Goal: Information Seeking & Learning: Learn about a topic

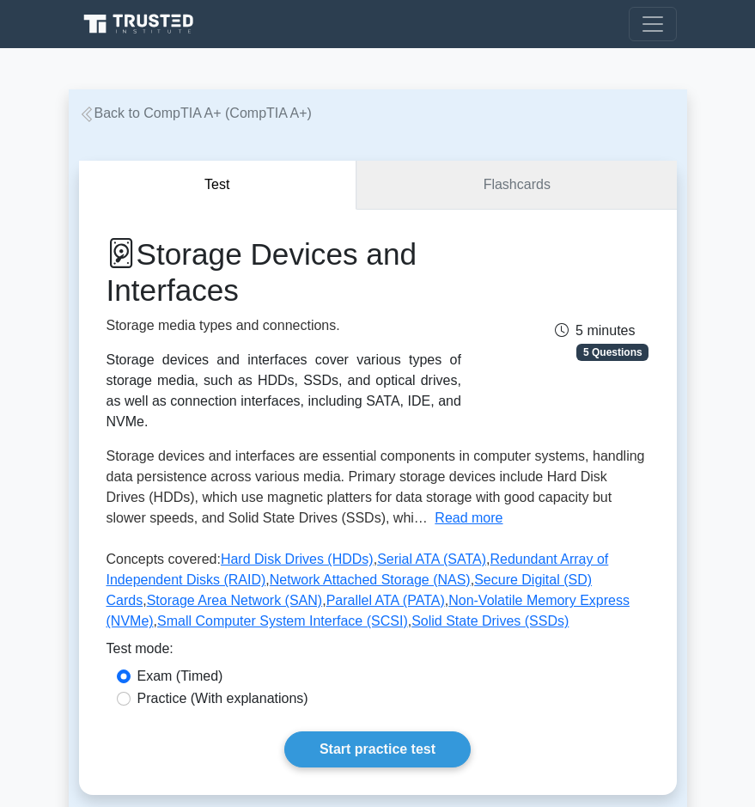
click at [560, 174] on link "Flashcards" at bounding box center [516, 185] width 320 height 49
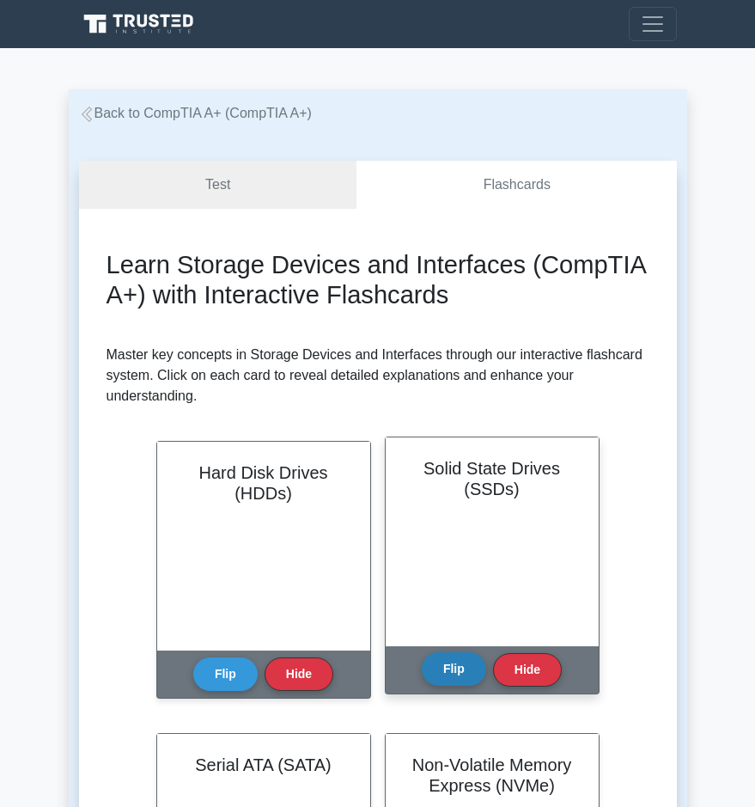
click at [454, 681] on button "Flip" at bounding box center [454, 669] width 64 height 34
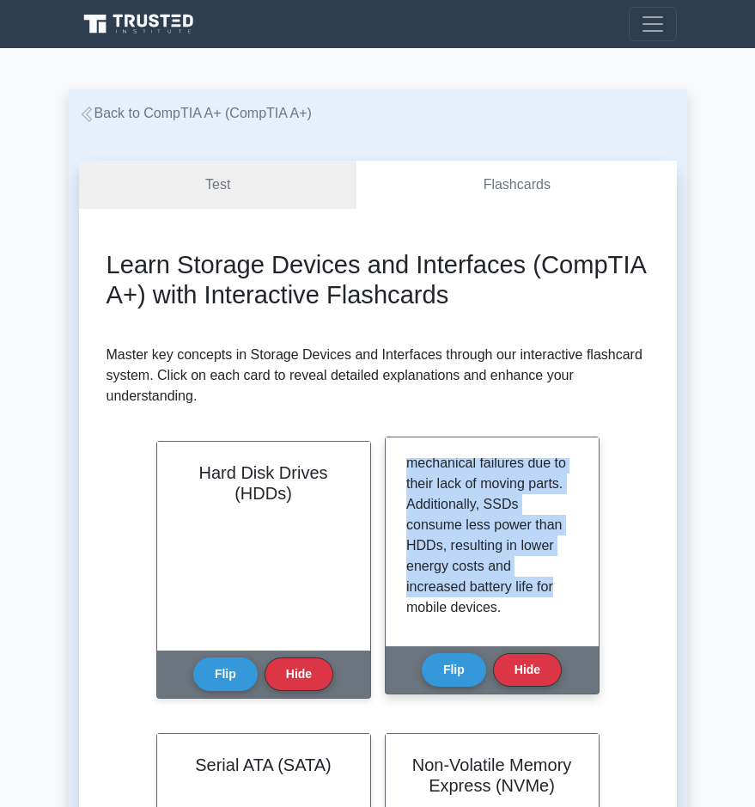
scroll to position [568, 0]
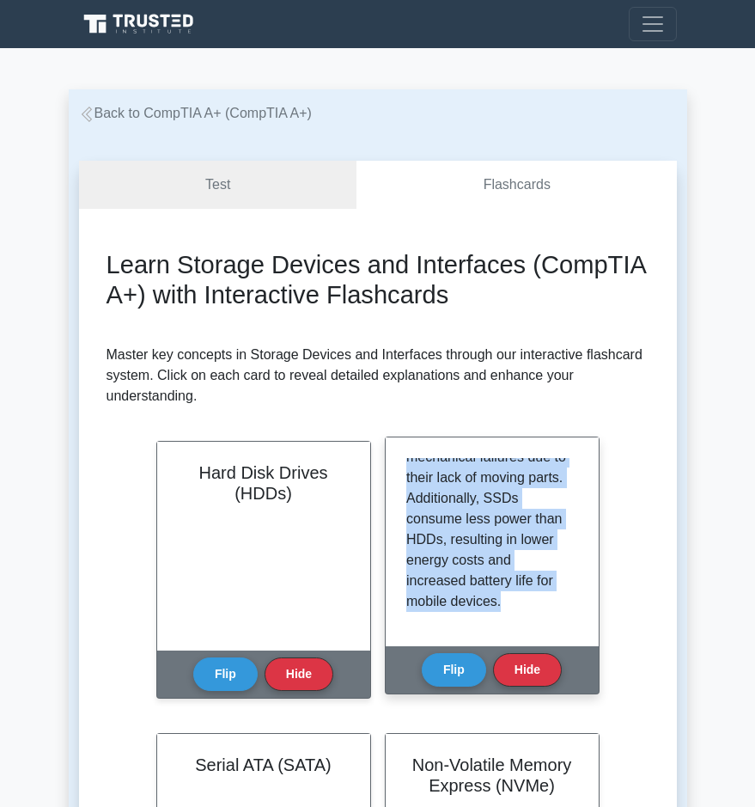
drag, startPoint x: 407, startPoint y: 468, endPoint x: 565, endPoint y: 616, distance: 216.4
click at [565, 616] on div "Solid State Drives (SSDs) are a newer type of non-volatile storage device that …" at bounding box center [492, 542] width 172 height 168
copy p "Solid State Drives (SSDs) are a newer type of non-volatile storage device that …"
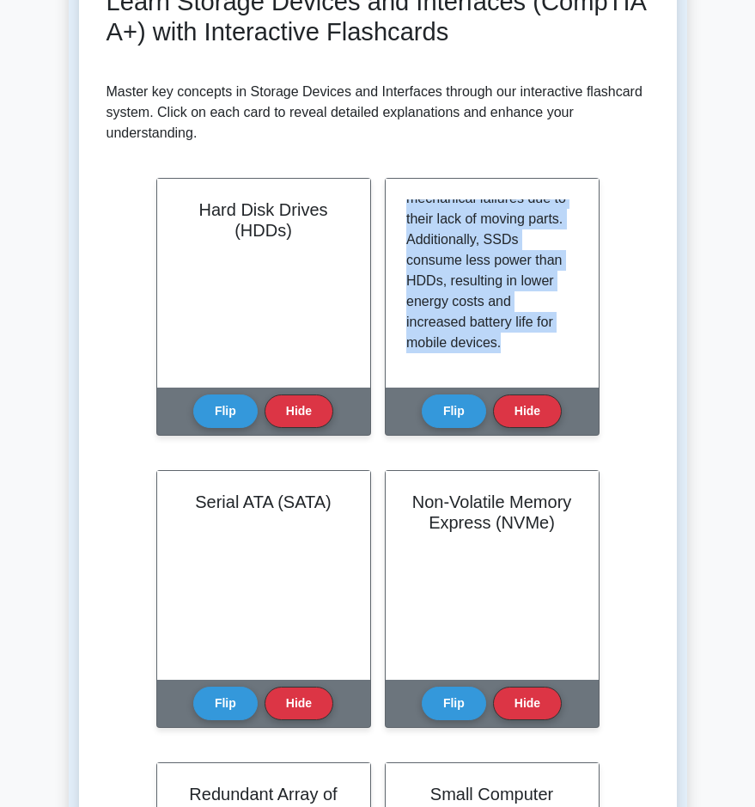
scroll to position [289, 0]
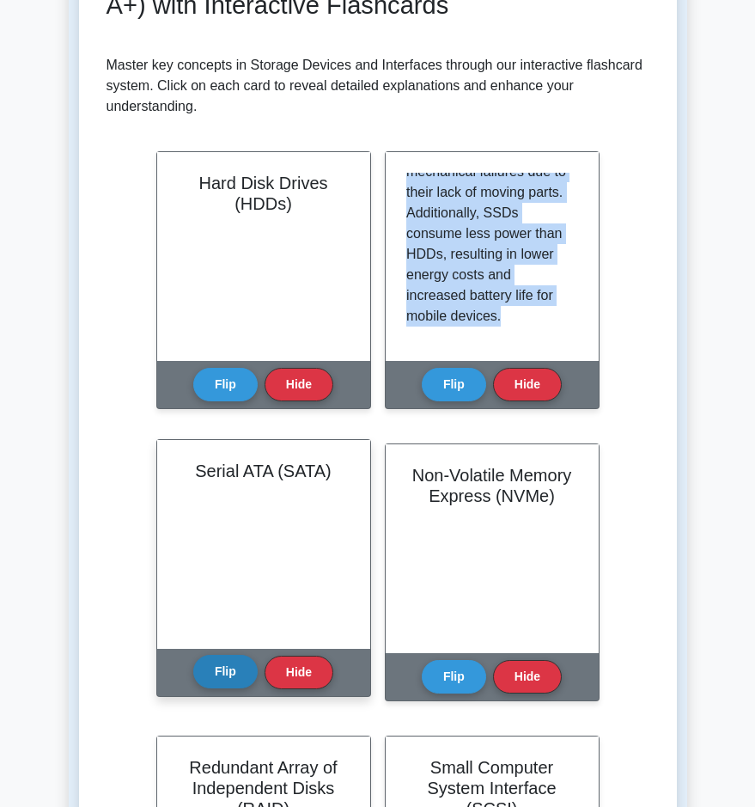
click at [224, 684] on button "Flip" at bounding box center [225, 672] width 64 height 34
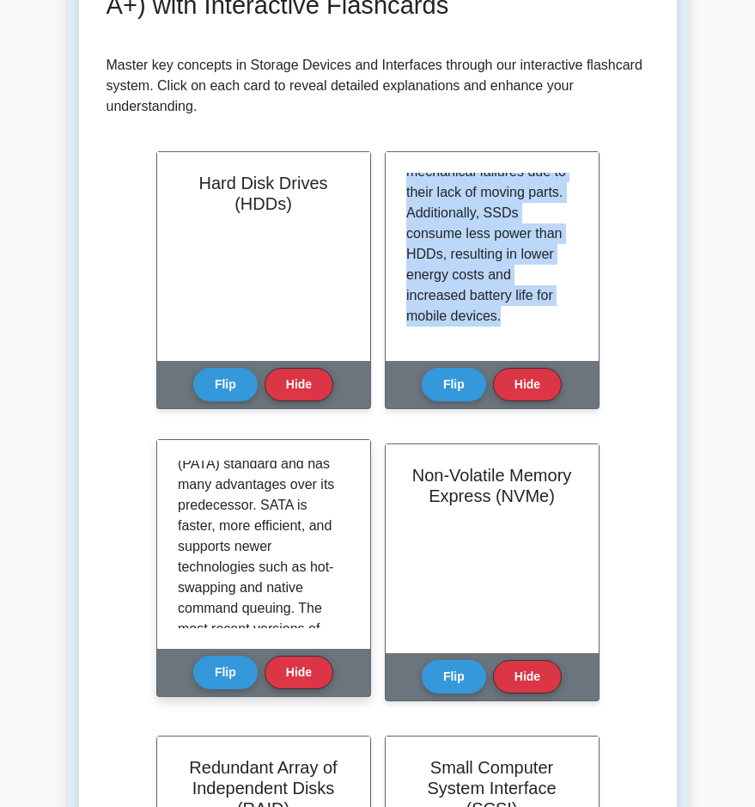
scroll to position [195, 0]
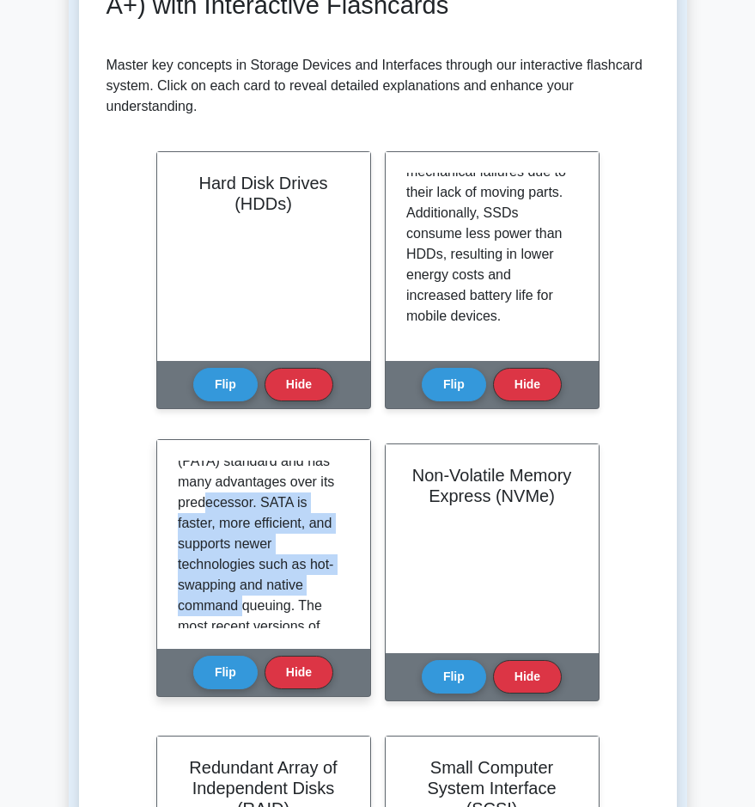
drag, startPoint x: 259, startPoint y: 501, endPoint x: 299, endPoint y: 601, distance: 108.3
click at [299, 601] on p "Serial ATA (SATA) is a standard interface for connecting storage devices, such …" at bounding box center [260, 615] width 165 height 701
copy p "SATA is faster, more efficient, and supports newer technologies such as hot-swa…"
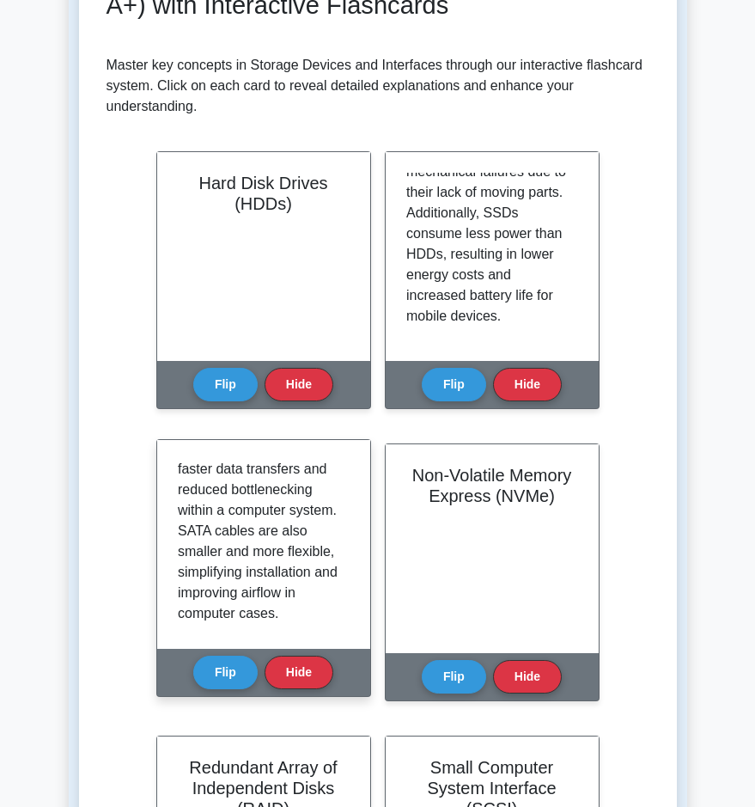
scroll to position [541, 0]
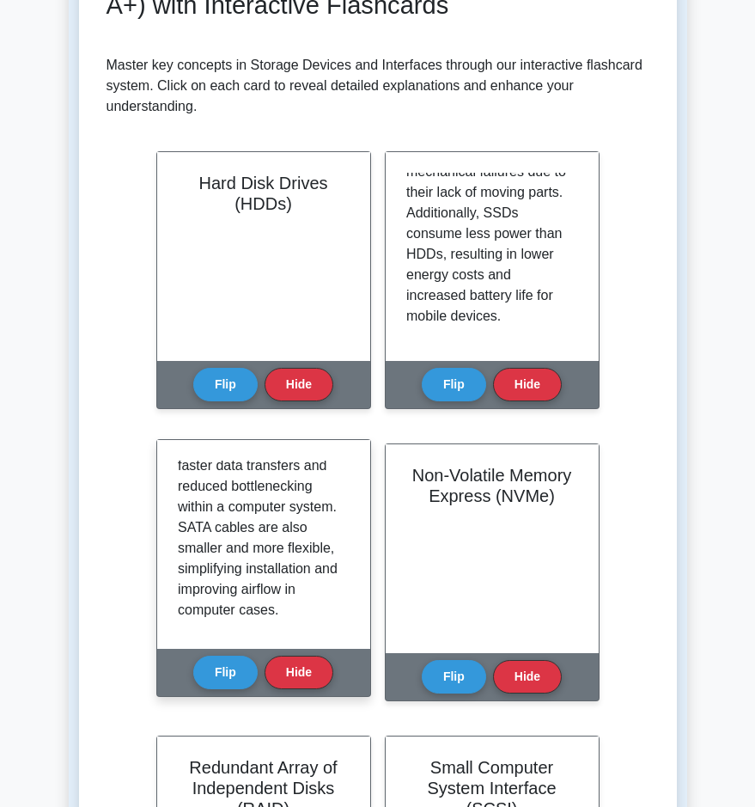
click at [343, 612] on div "Serial ATA (SATA) is a standard interface for connecting storage devices, such …" at bounding box center [264, 544] width 172 height 168
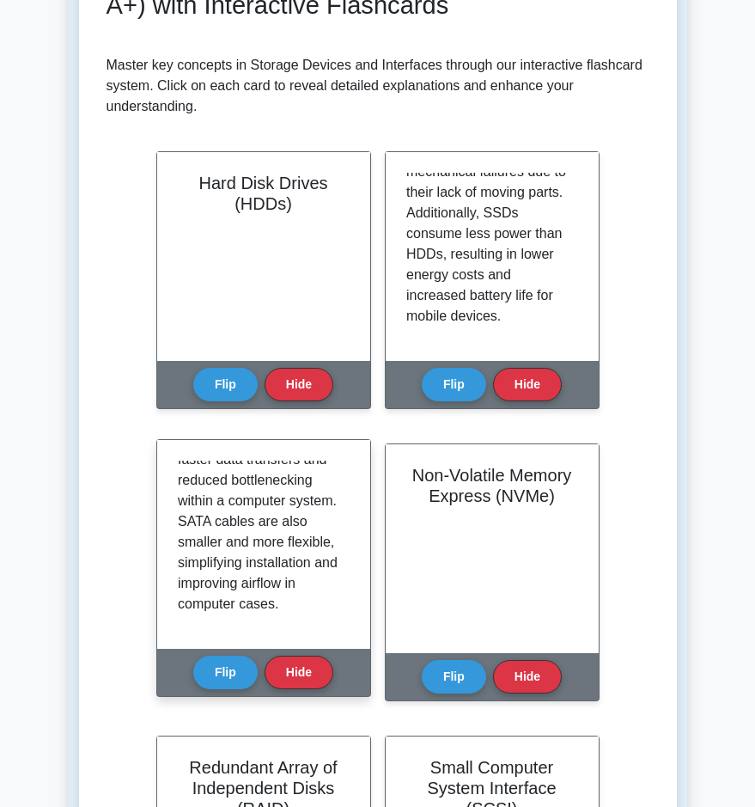
scroll to position [568, 0]
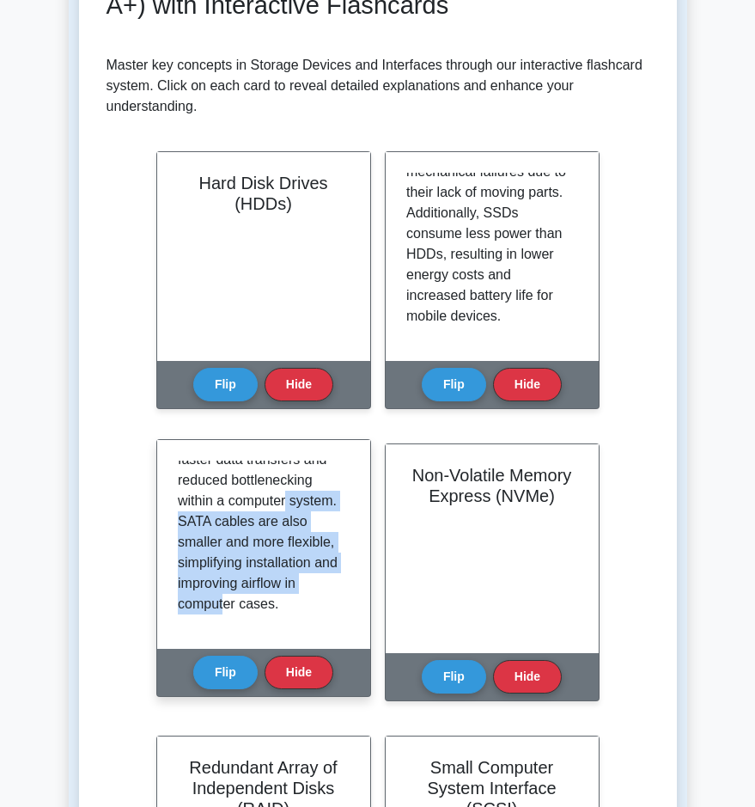
drag, startPoint x: 229, startPoint y: 505, endPoint x: 288, endPoint y: 598, distance: 109.6
click at [288, 598] on p "Serial ATA (SATA) is a standard interface for connecting storage devices, such …" at bounding box center [260, 263] width 165 height 701
copy p "SATA cables are also smaller and more flexible, simplifying installation and im…"
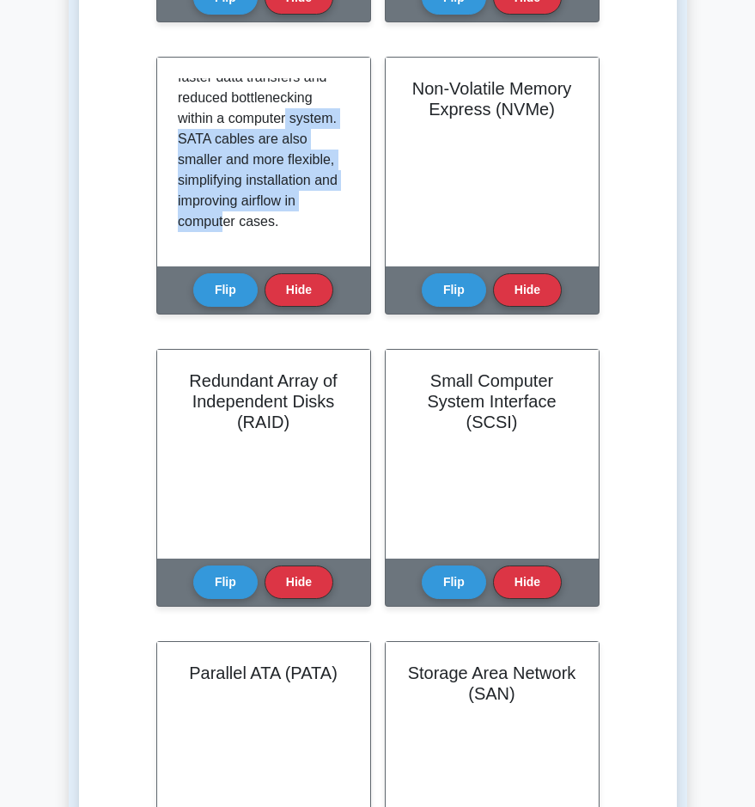
scroll to position [665, 0]
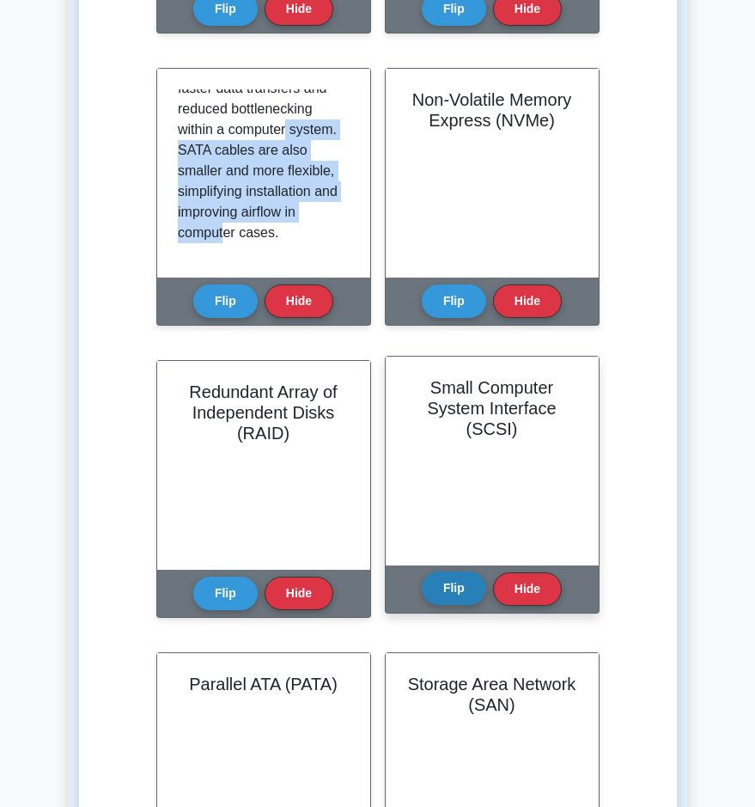
click at [451, 592] on button "Flip" at bounding box center [454, 588] width 64 height 34
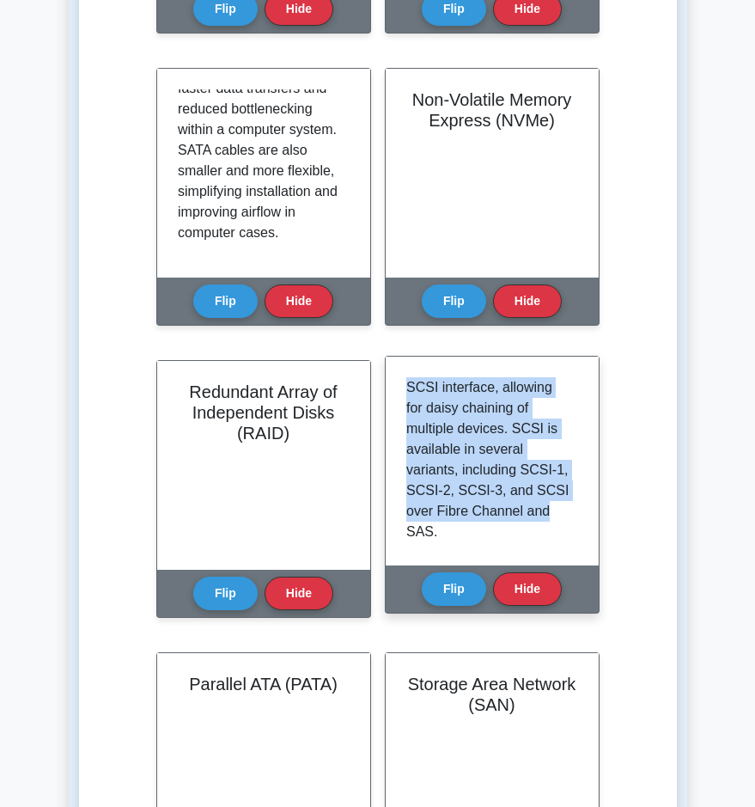
scroll to position [403, 0]
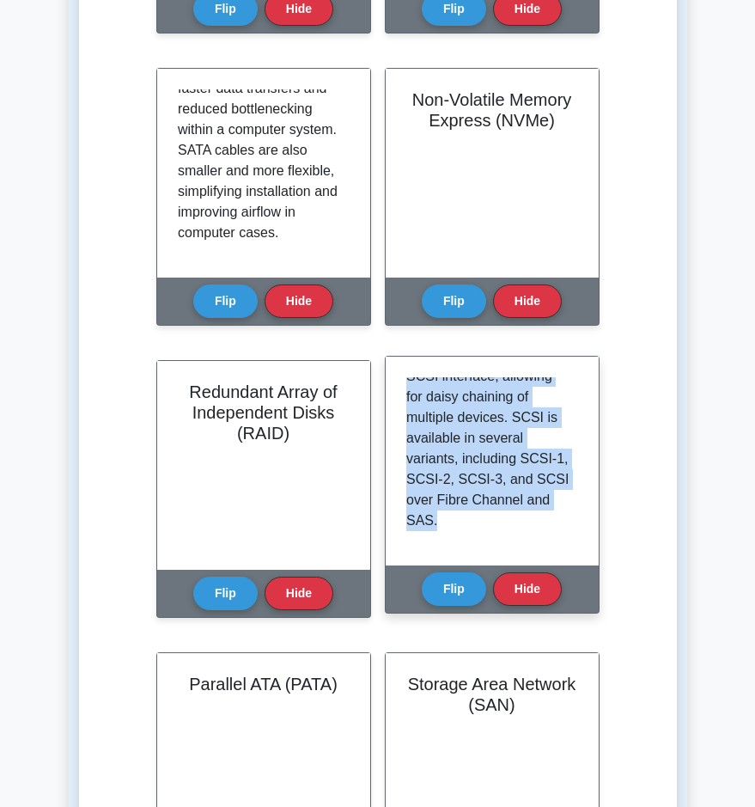
drag, startPoint x: 409, startPoint y: 389, endPoint x: 555, endPoint y: 533, distance: 204.7
click at [555, 533] on div "SCSI is a set of standards for physically connecting and transferring data betw…" at bounding box center [492, 461] width 172 height 168
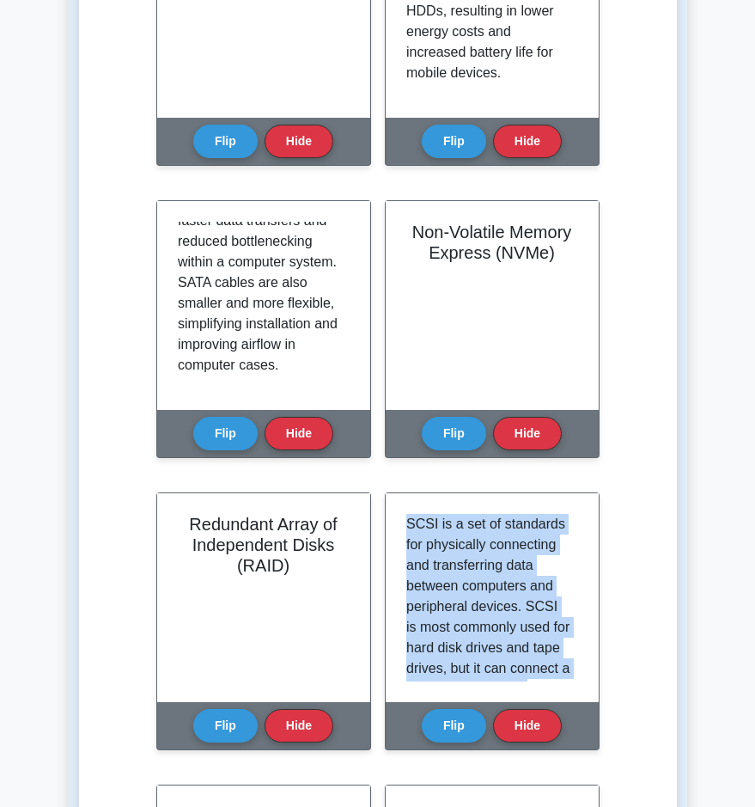
scroll to position [534, 0]
